Goal: Navigation & Orientation: Understand site structure

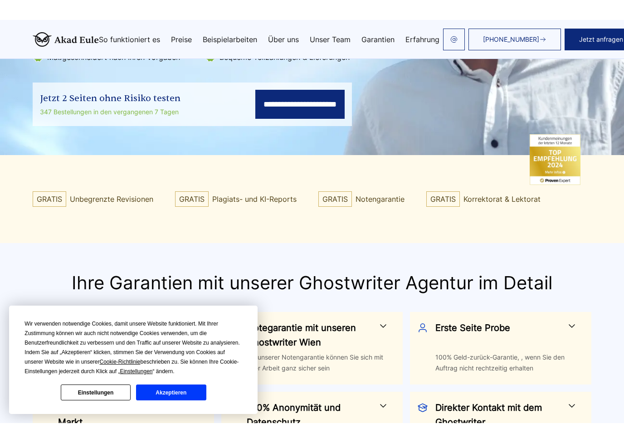
scroll to position [250, 0]
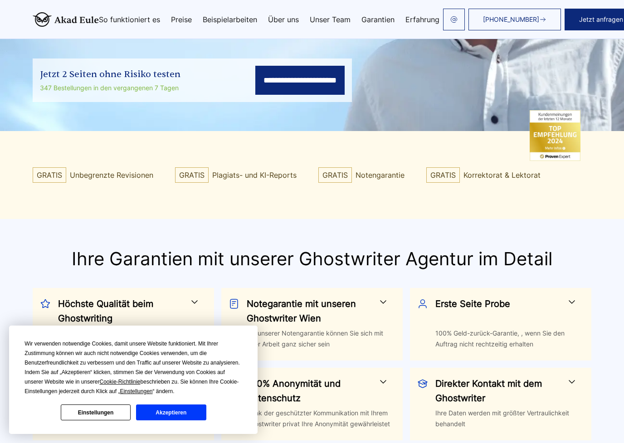
click at [179, 403] on button "Akzeptieren" at bounding box center [171, 413] width 70 height 16
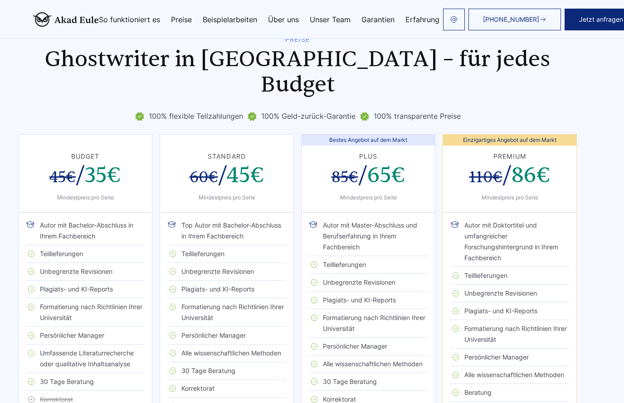
scroll to position [1964, 15]
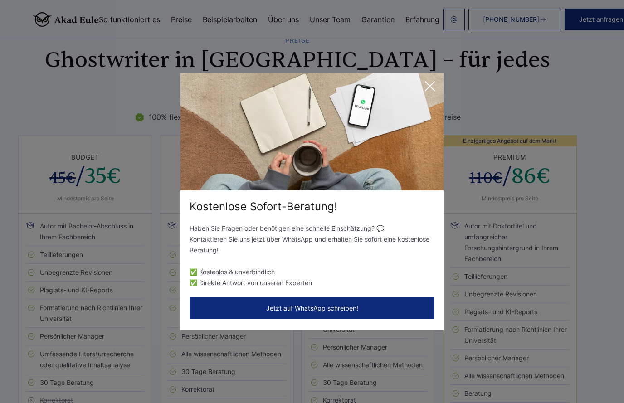
click at [434, 85] on icon at bounding box center [430, 86] width 18 height 18
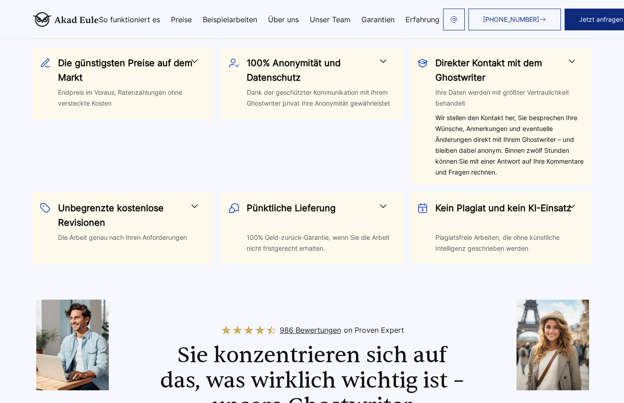
scroll to position [551, 0]
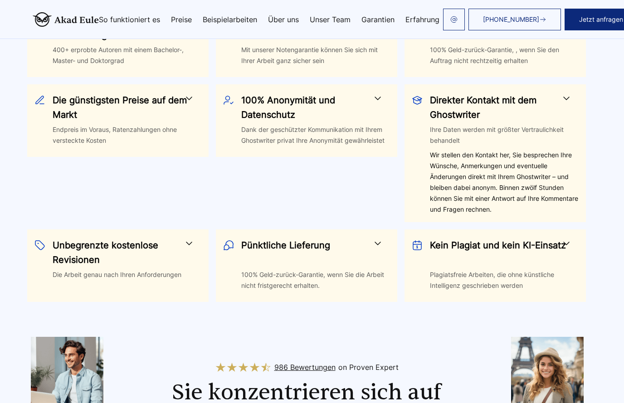
click at [239, 23] on link "Beispielarbeiten" at bounding box center [230, 19] width 54 height 7
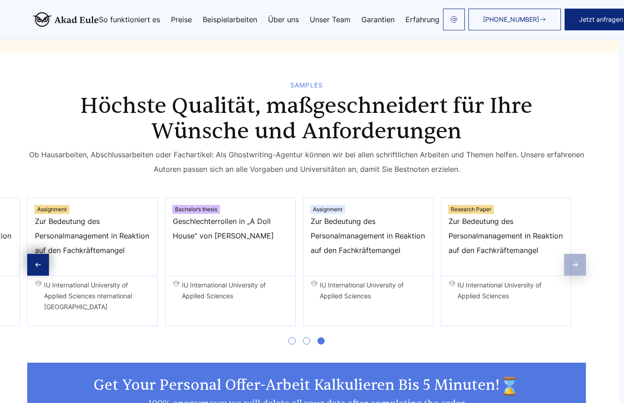
click at [333, 20] on link "Unser Team" at bounding box center [330, 19] width 41 height 7
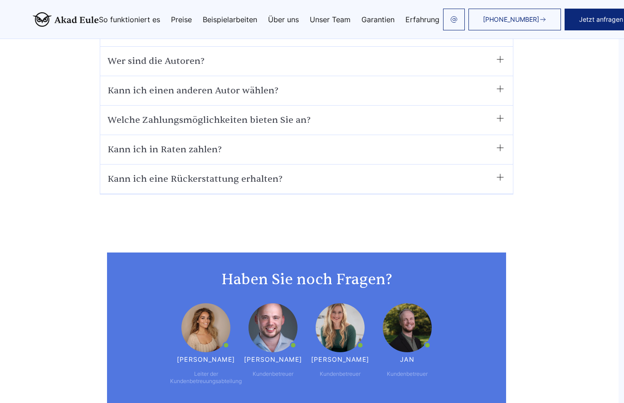
click at [383, 23] on link "Garantien" at bounding box center [377, 19] width 33 height 7
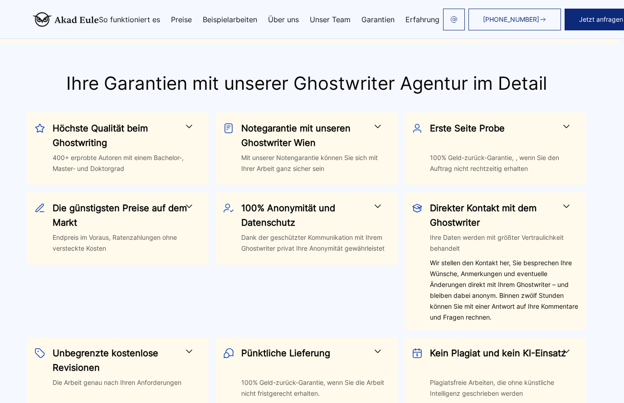
click at [239, 22] on link "Beispielarbeiten" at bounding box center [230, 19] width 54 height 7
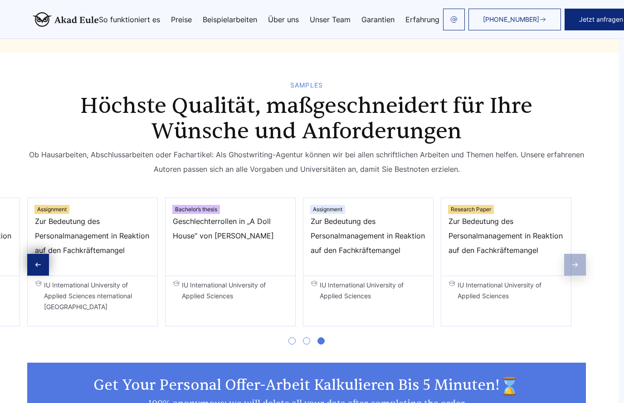
click at [187, 20] on link "Preise" at bounding box center [181, 19] width 21 height 7
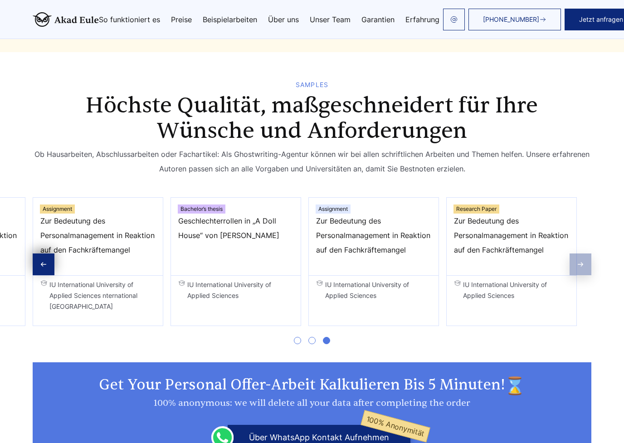
scroll to position [1480, 0]
